Goal: Information Seeking & Learning: Learn about a topic

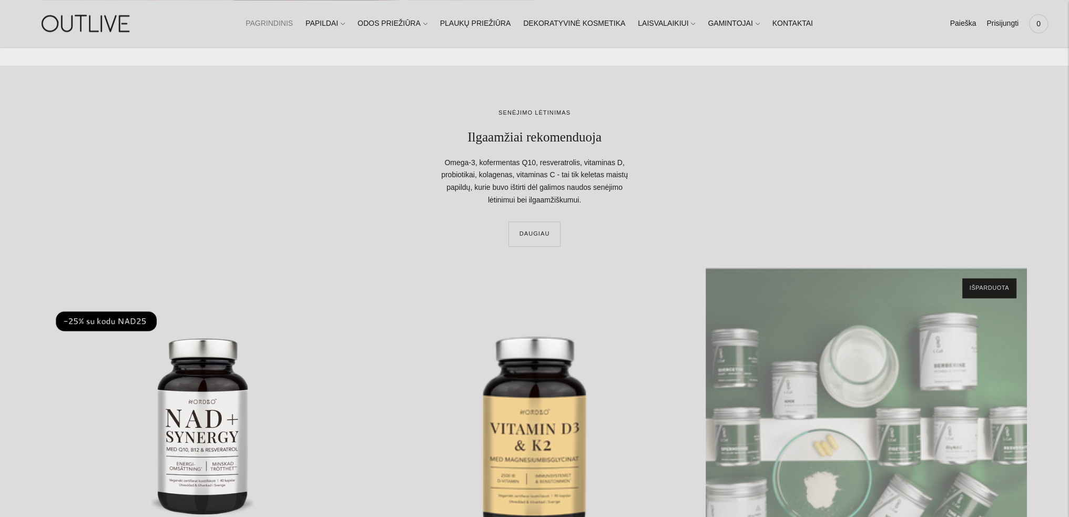
scroll to position [1472, 0]
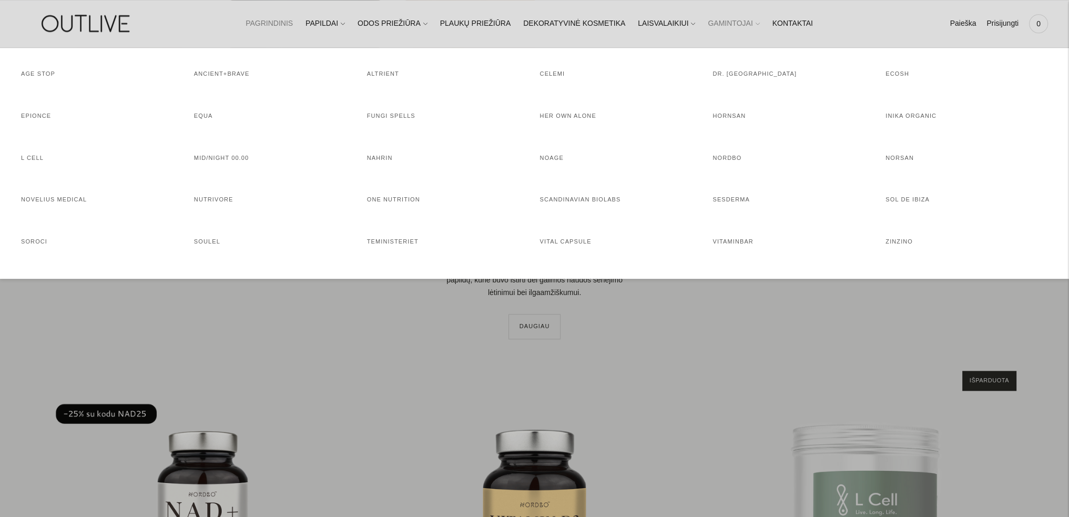
click at [708, 23] on link "GAMINTOJAI" at bounding box center [734, 23] width 52 height 23
click at [229, 158] on link "MID/NIGHT 00.00" at bounding box center [221, 158] width 55 height 6
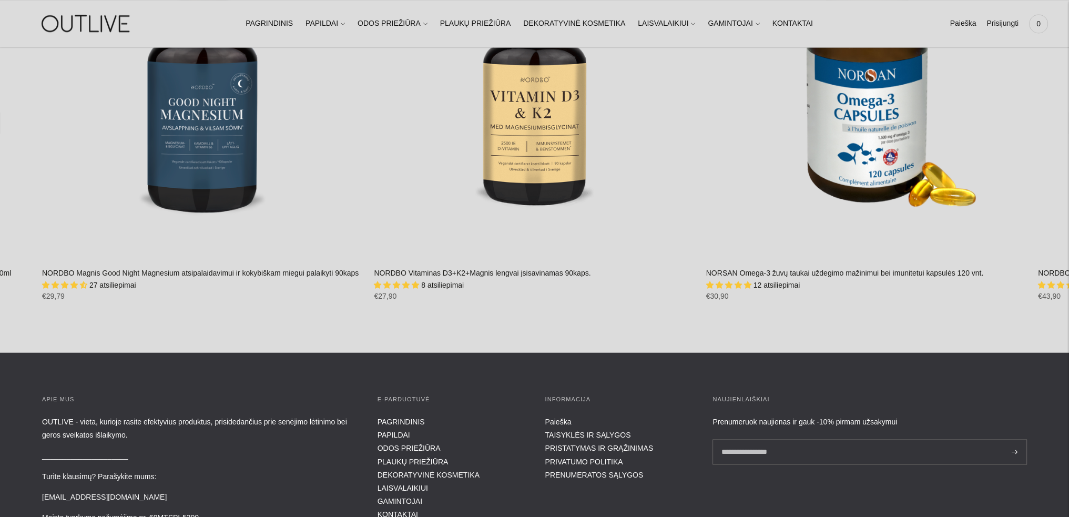
scroll to position [1945, 0]
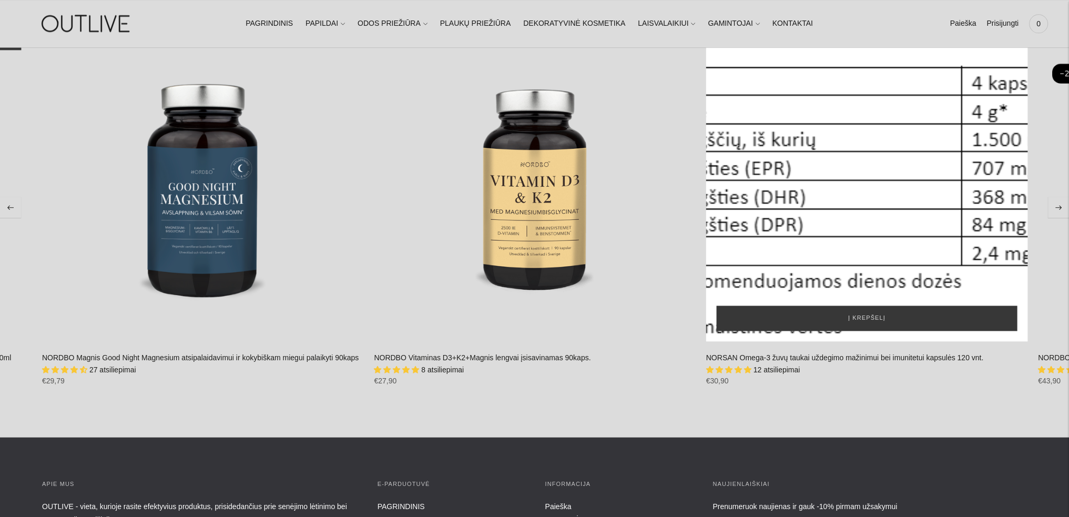
click at [848, 185] on div "NORSAN Omega-3 žuvų taukai uždegimo mažinimui bei imunitetui kapsulės 120 vnt.\a" at bounding box center [866, 180] width 321 height 321
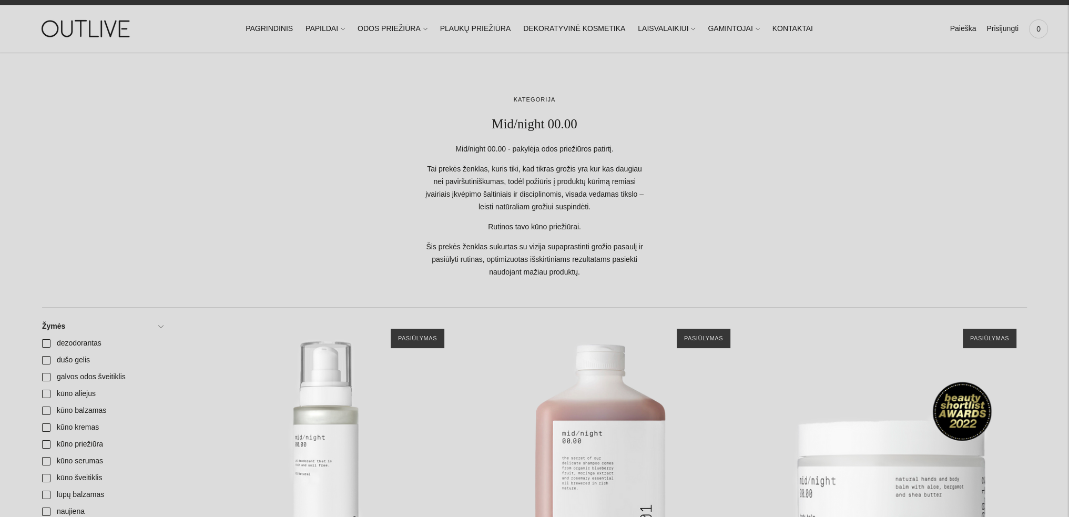
scroll to position [0, 0]
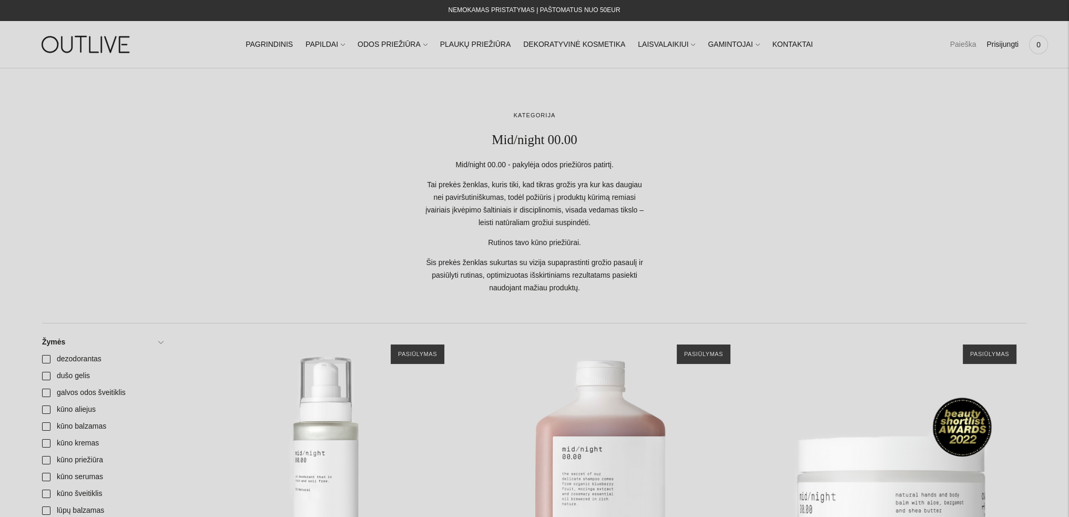
click at [966, 45] on link "Paieška" at bounding box center [962, 44] width 26 height 23
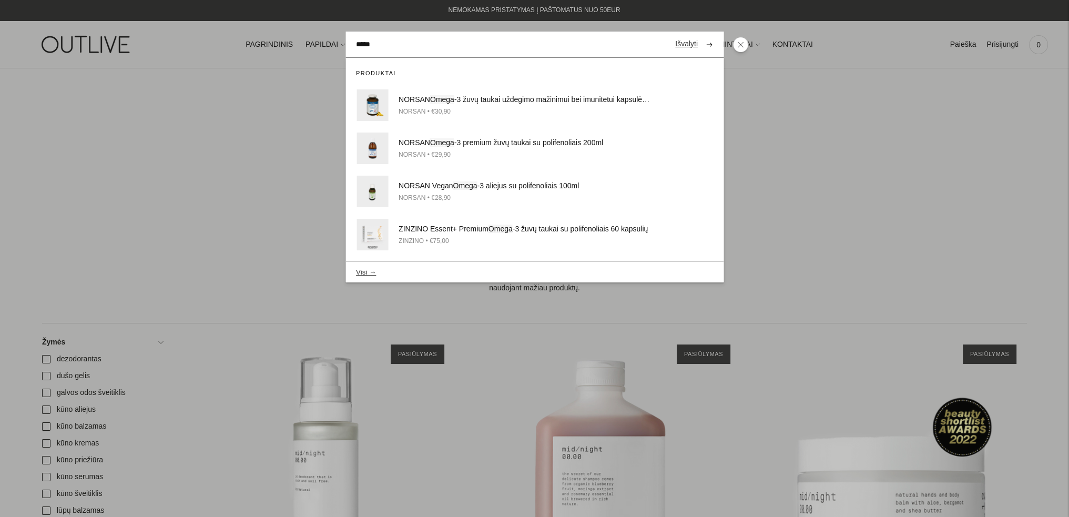
type input "*****"
click at [700, 34] on button "submit" at bounding box center [709, 44] width 18 height 21
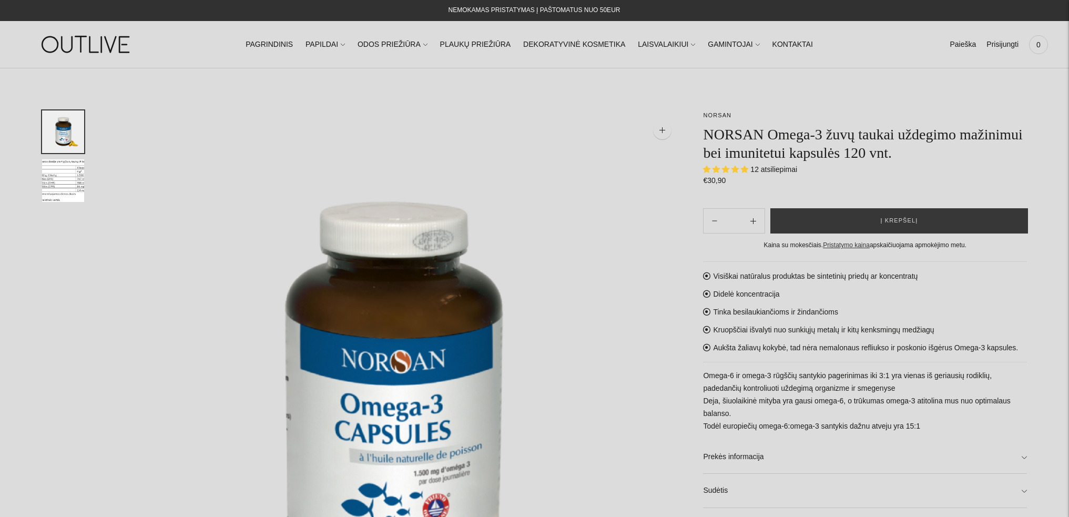
select select "**********"
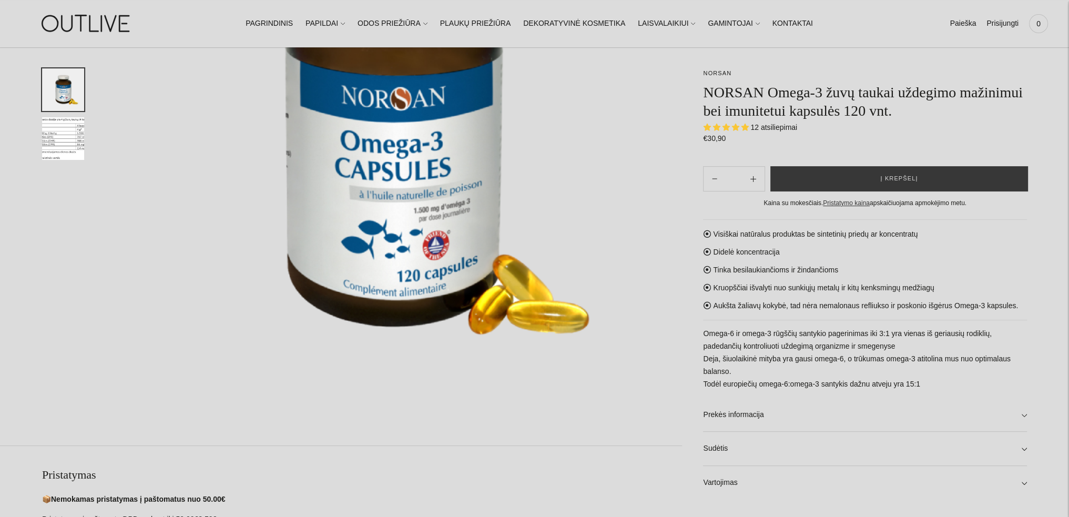
scroll to position [210, 0]
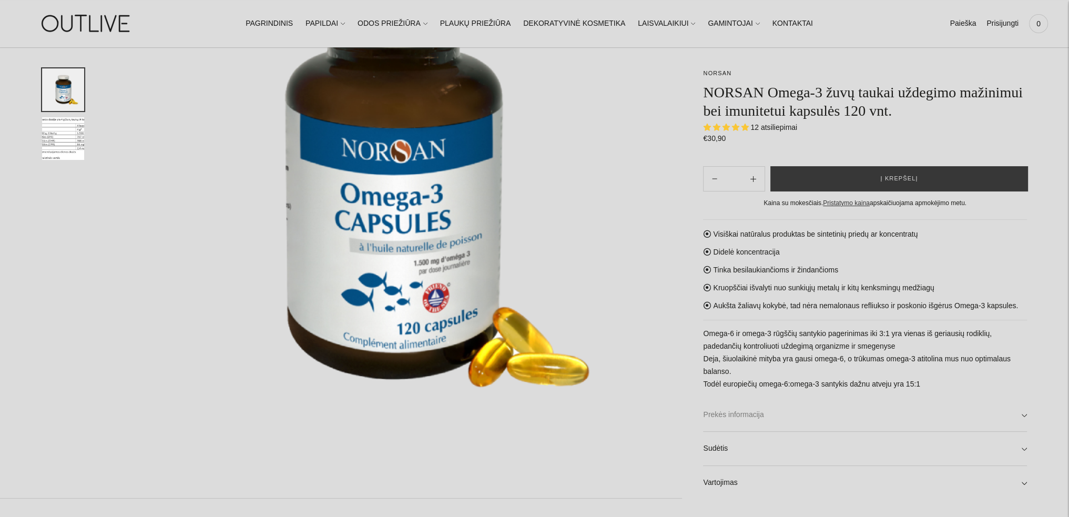
click at [812, 410] on link "Prekės informacija" at bounding box center [865, 415] width 324 height 34
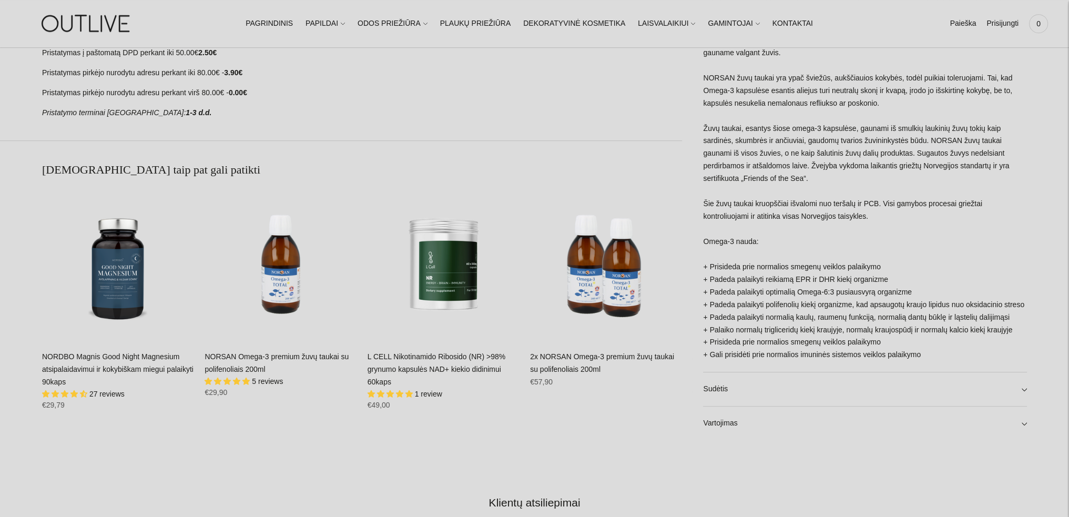
scroll to position [736, 0]
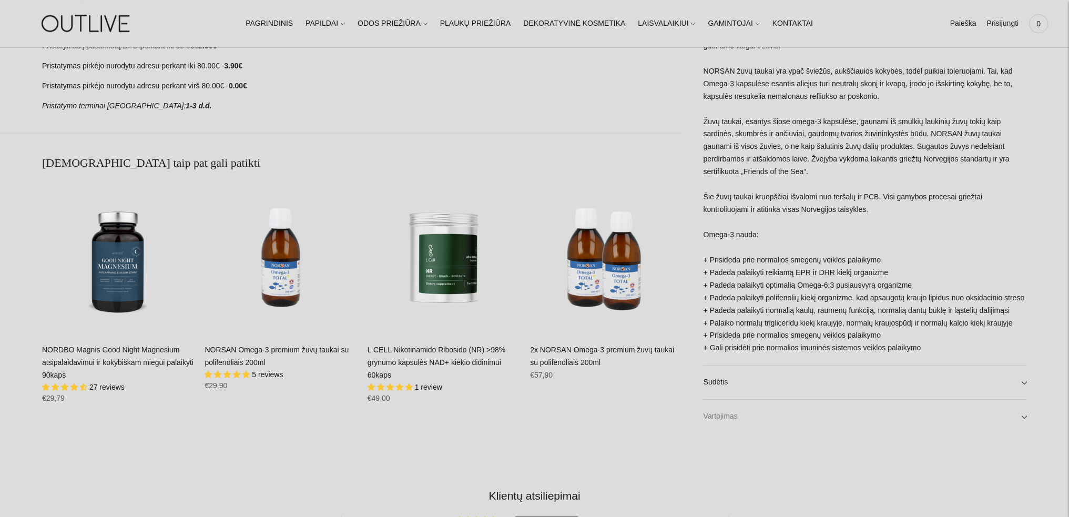
click at [995, 413] on link "Vartojimas" at bounding box center [865, 416] width 324 height 34
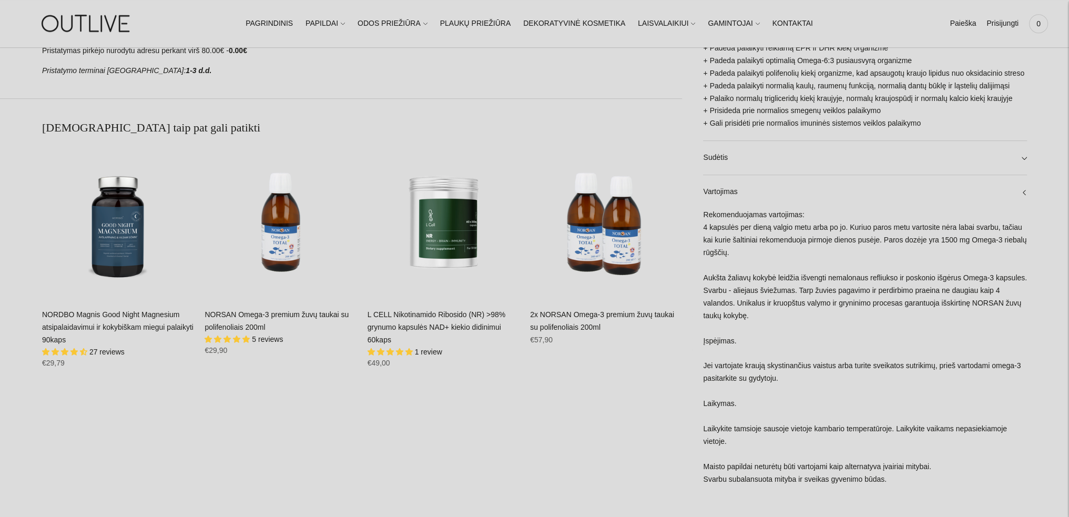
scroll to position [788, 0]
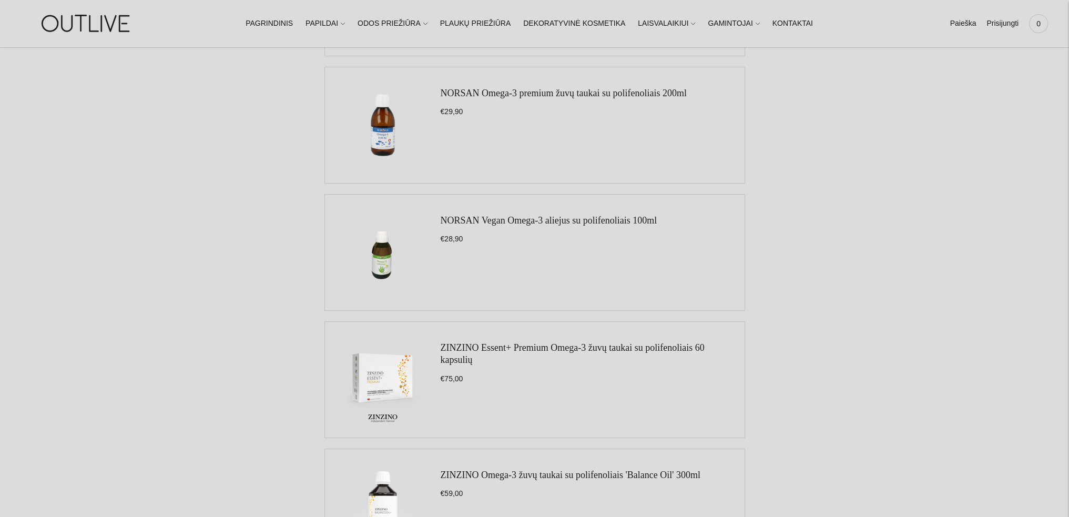
scroll to position [263, 0]
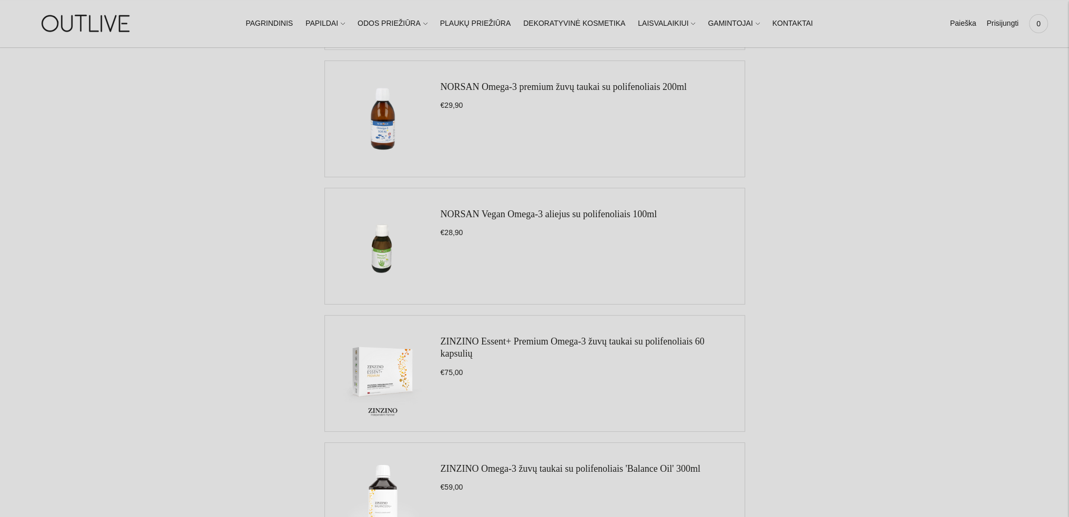
click at [601, 345] on link "ZINZINO Essent+ Premium Omega-3 žuvų taukai su polifenoliais 60 kapsulių" at bounding box center [572, 347] width 264 height 23
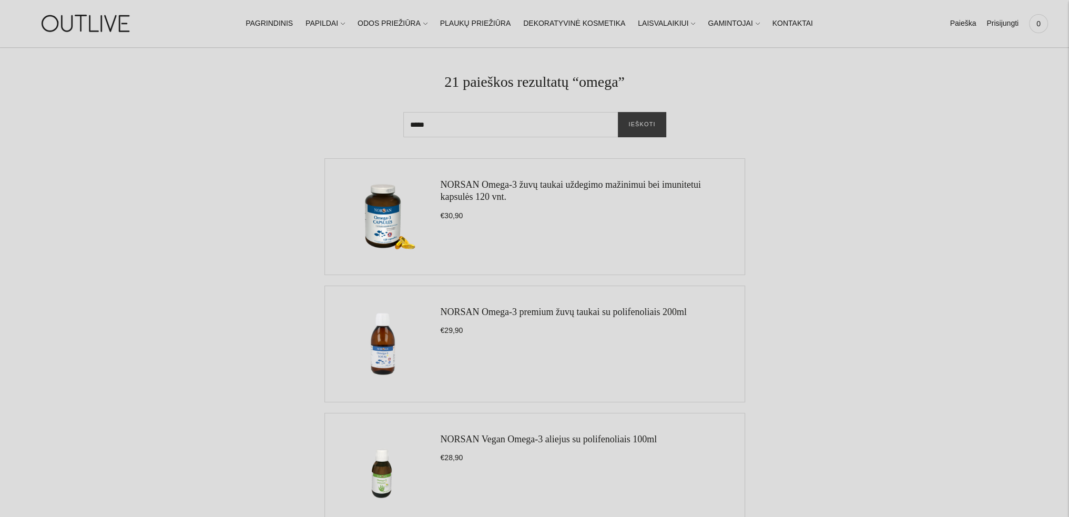
scroll to position [0, 0]
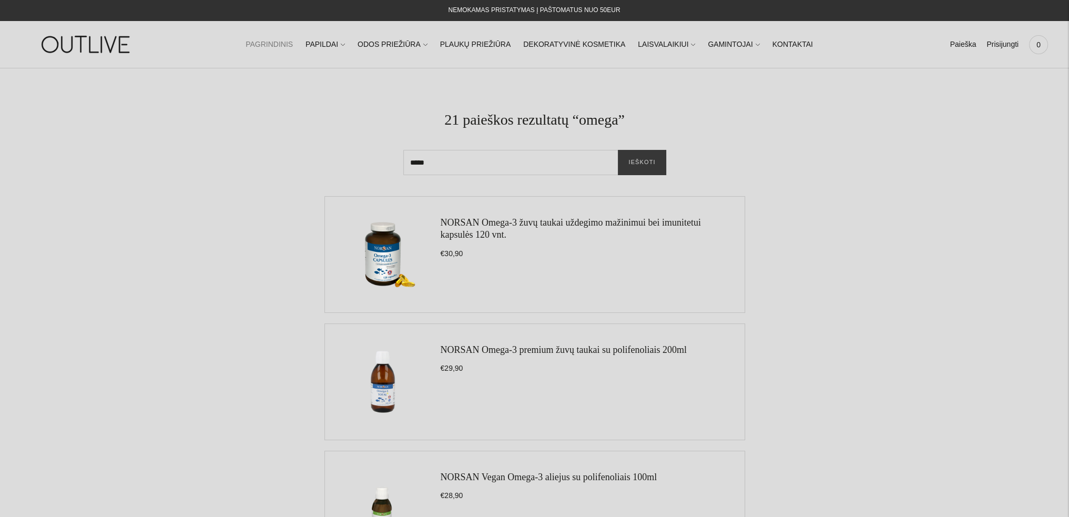
click at [278, 39] on link "PAGRINDINIS" at bounding box center [268, 44] width 47 height 23
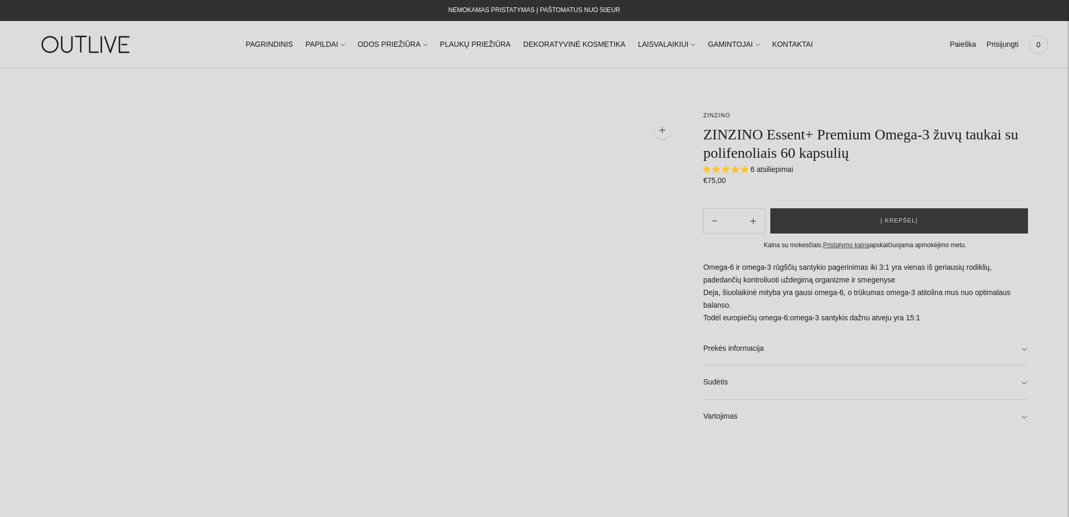
select select "**********"
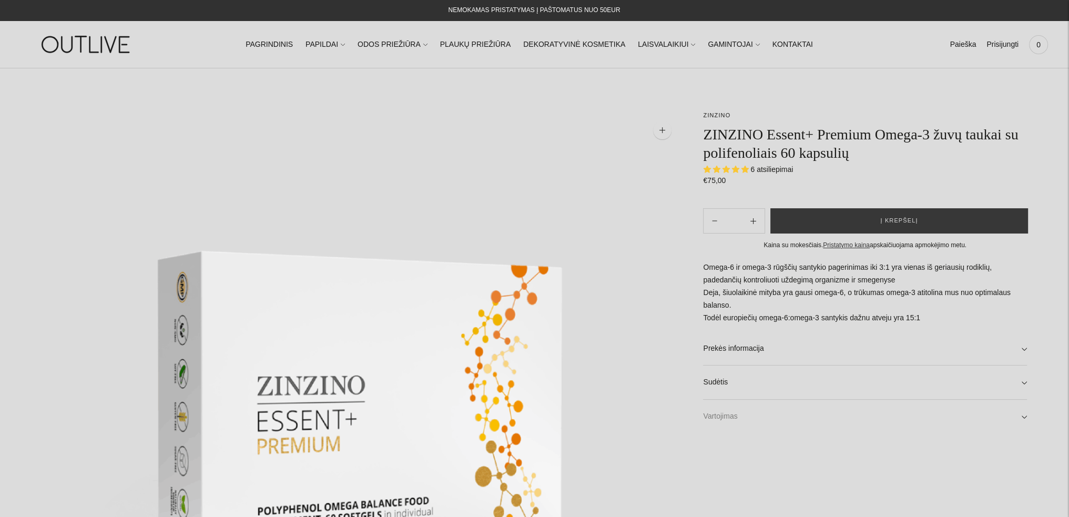
click at [776, 417] on link "Vartojimas" at bounding box center [865, 416] width 324 height 34
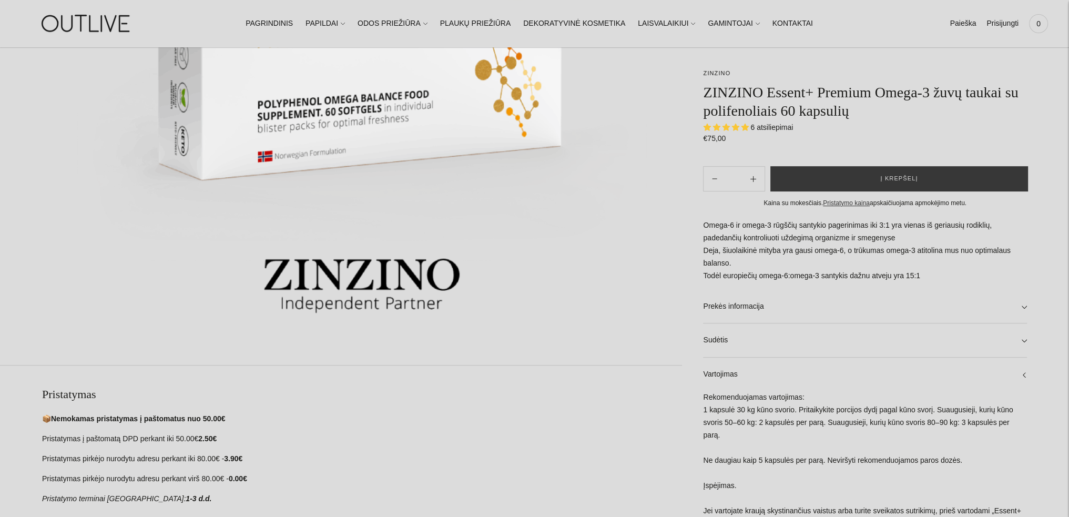
scroll to position [368, 0]
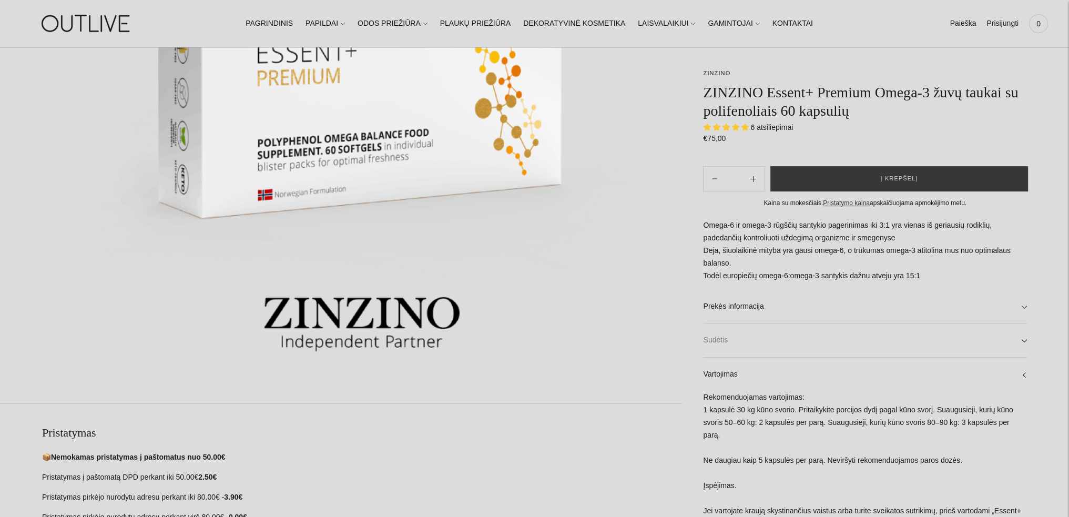
click at [1018, 346] on link "Sudėtis" at bounding box center [865, 340] width 324 height 34
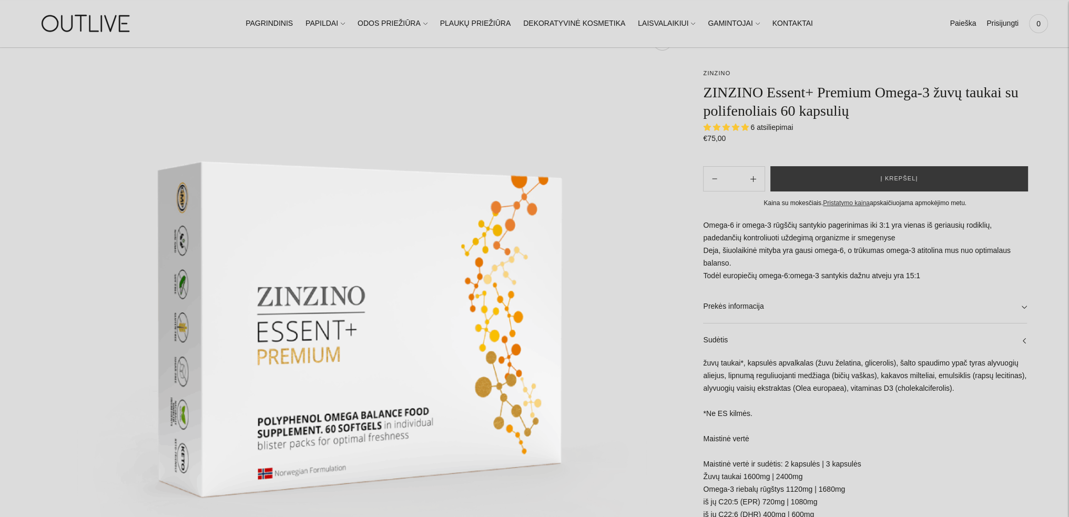
scroll to position [0, 0]
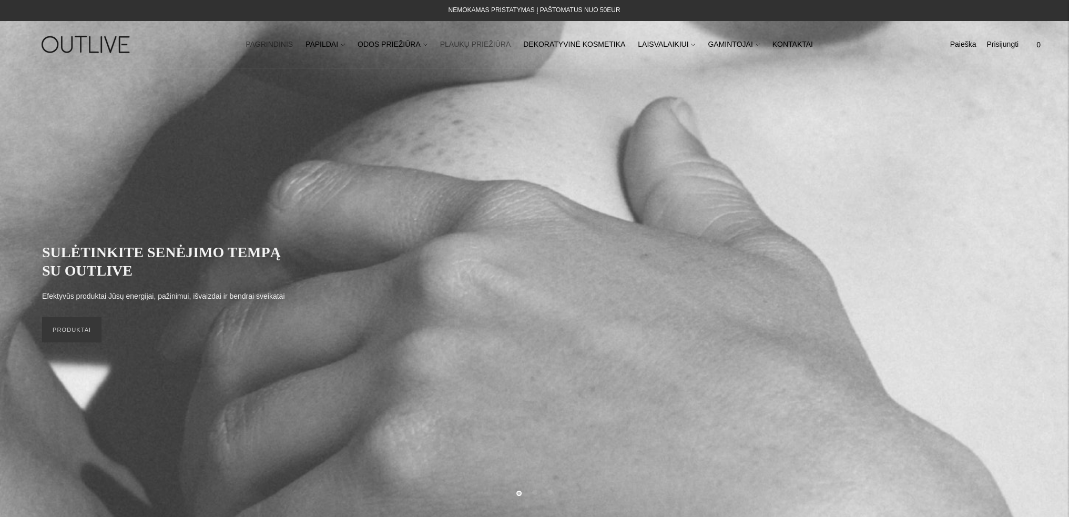
click at [474, 44] on link "PLAUKŲ PRIEŽIŪRA" at bounding box center [475, 44] width 71 height 23
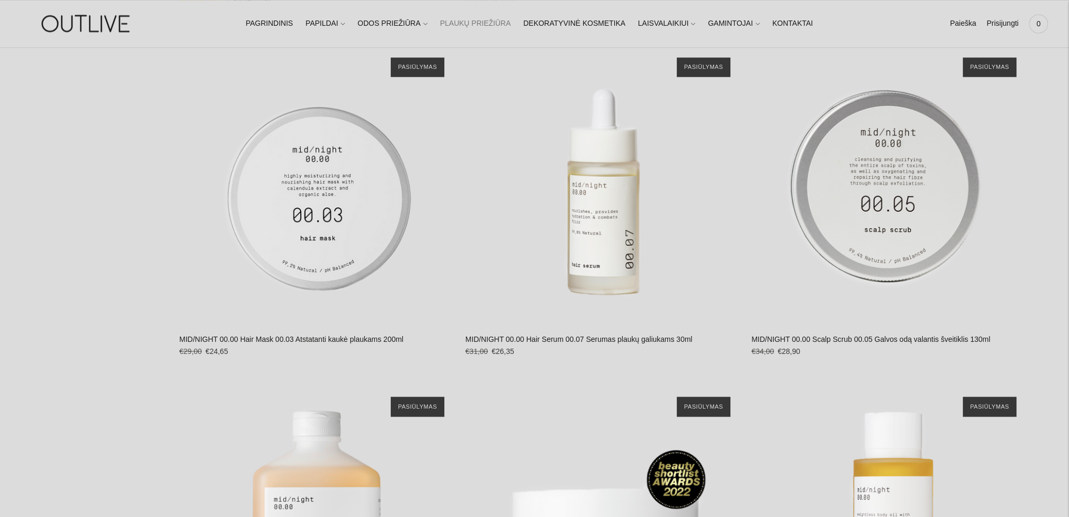
scroll to position [2313, 0]
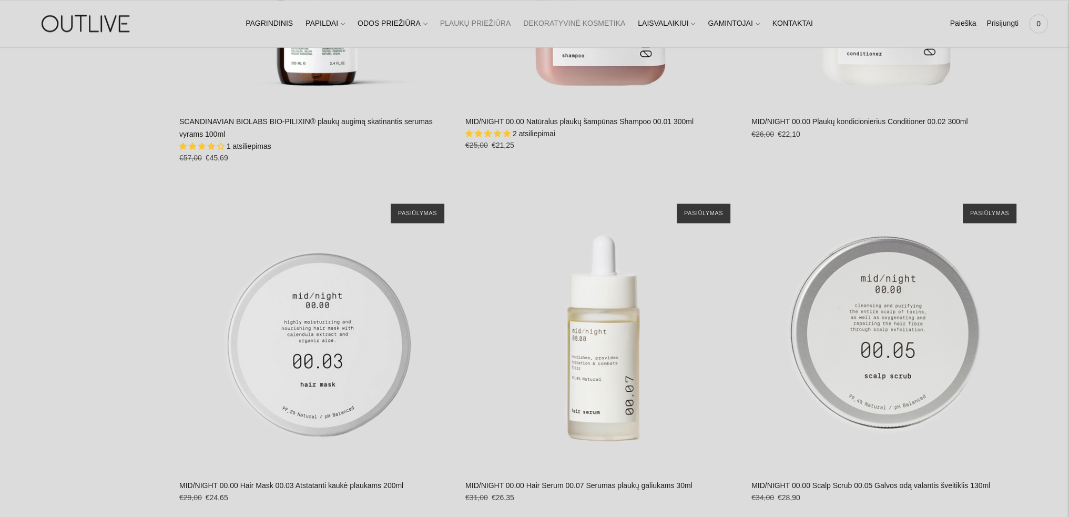
click at [567, 25] on link "DEKORATYVINĖ KOSMETIKA" at bounding box center [574, 23] width 102 height 23
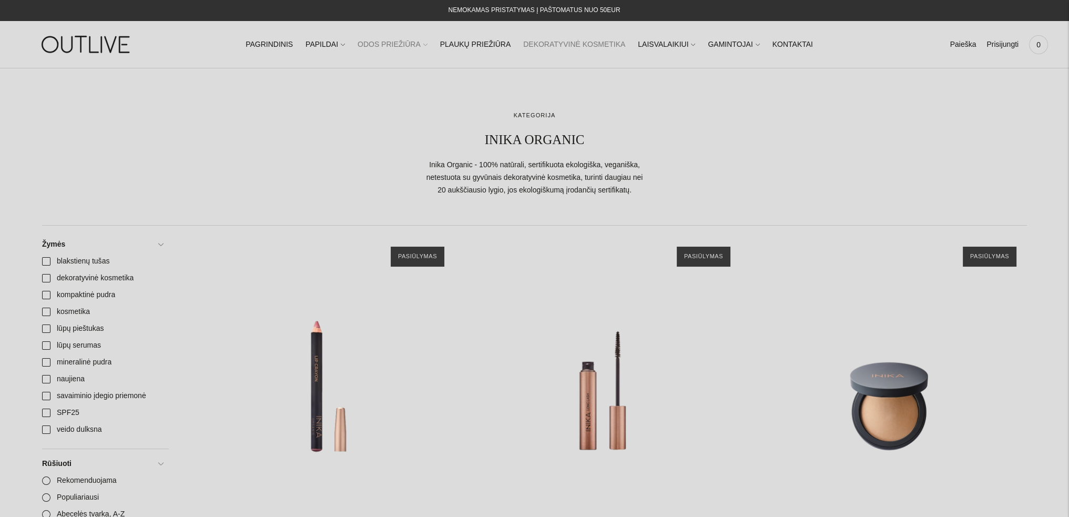
click at [381, 44] on link "ODOS PRIEŽIŪRA" at bounding box center [392, 44] width 70 height 23
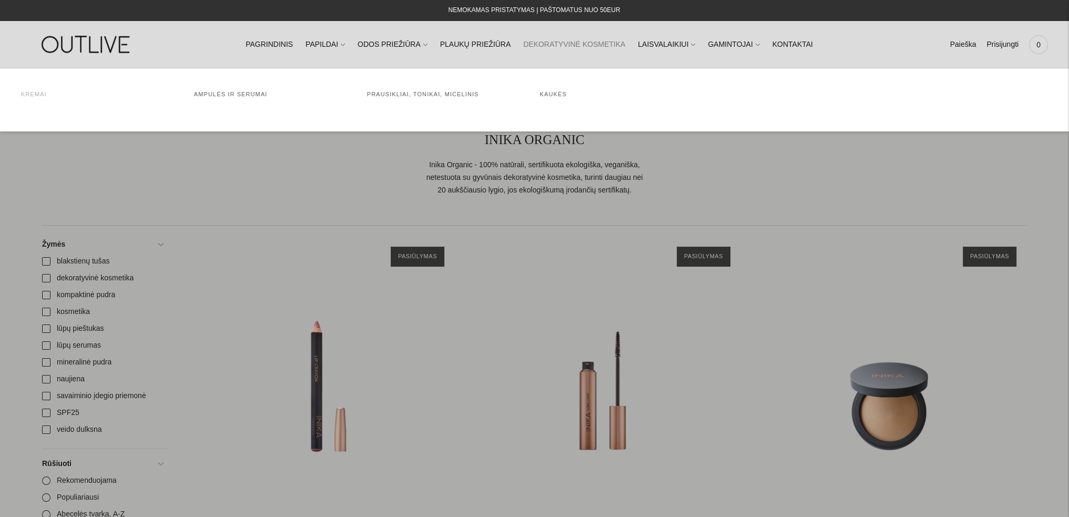
click at [33, 96] on link "Kremai" at bounding box center [34, 94] width 26 height 6
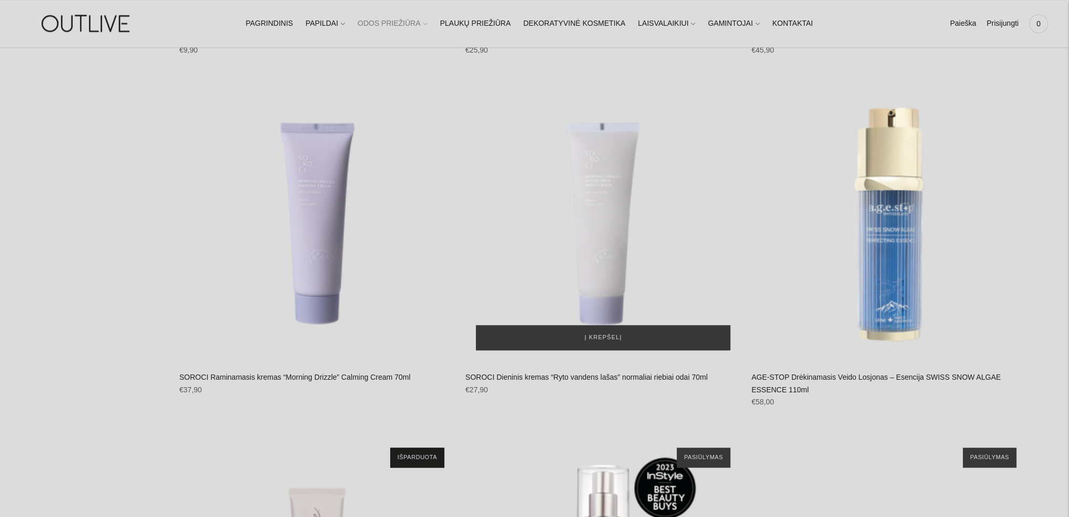
scroll to position [1419, 0]
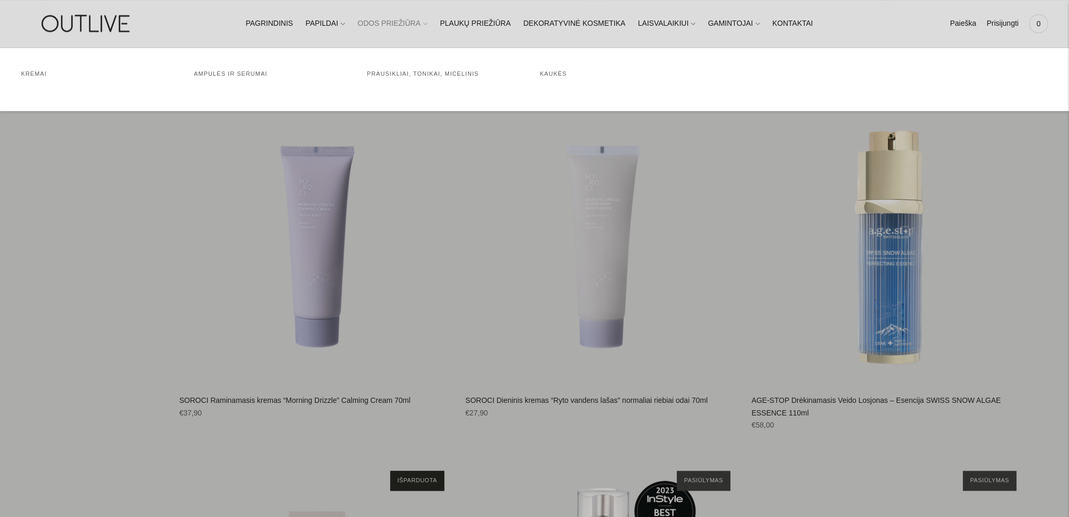
click at [414, 22] on link "ODOS PRIEŽIŪRA" at bounding box center [392, 23] width 70 height 23
click at [397, 73] on link "Prausikliai, tonikai, micelinis" at bounding box center [423, 73] width 112 height 6
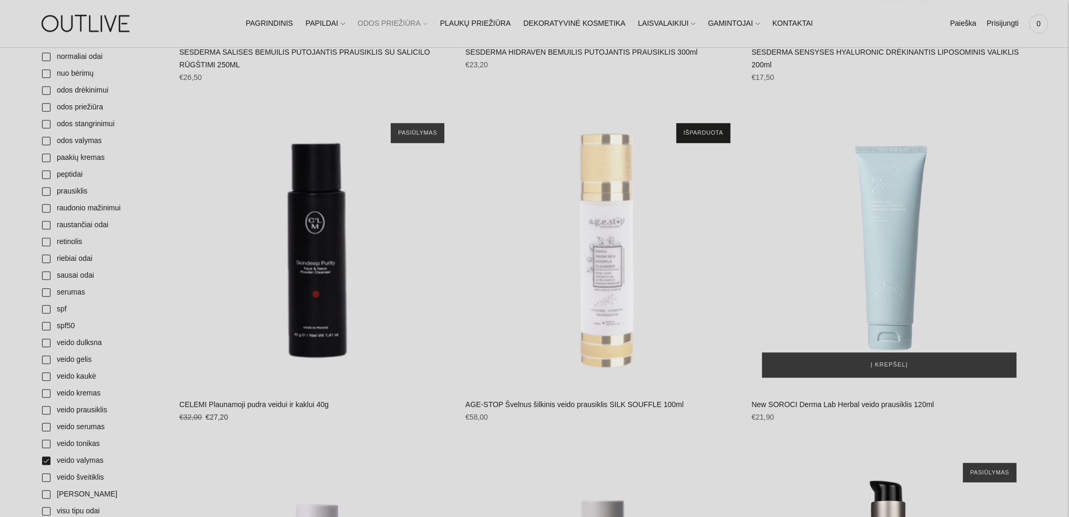
scroll to position [368, 0]
